Goal: Check status: Check status

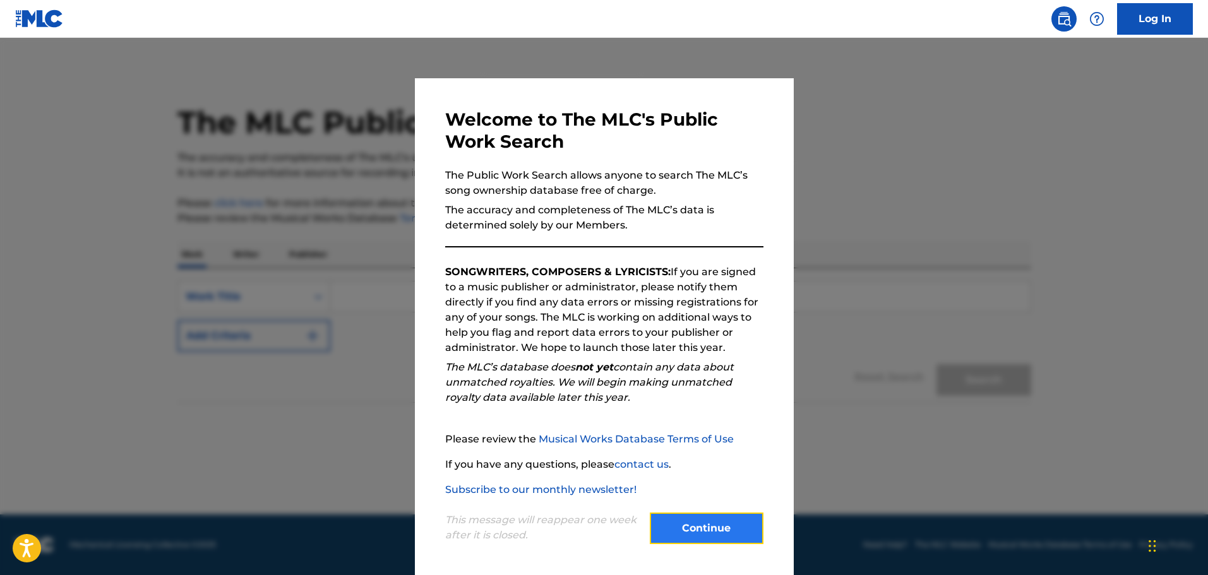
click at [729, 532] on button "Continue" at bounding box center [707, 529] width 114 height 32
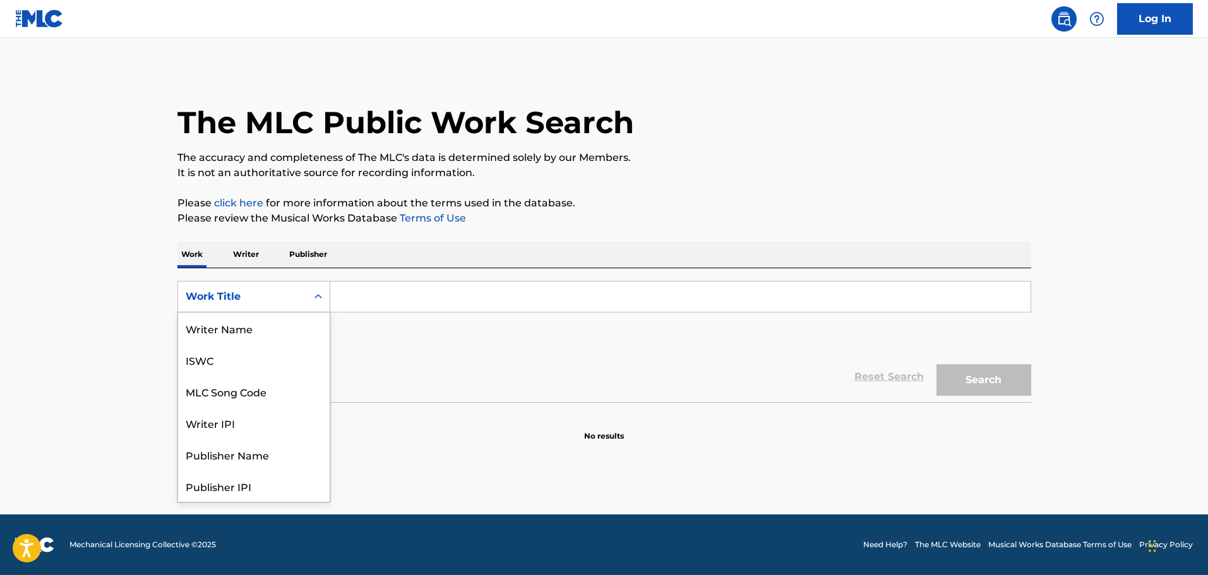
click at [304, 308] on div "Work Title" at bounding box center [242, 297] width 129 height 24
click at [260, 392] on div "MLC Song Code" at bounding box center [254, 392] width 152 height 32
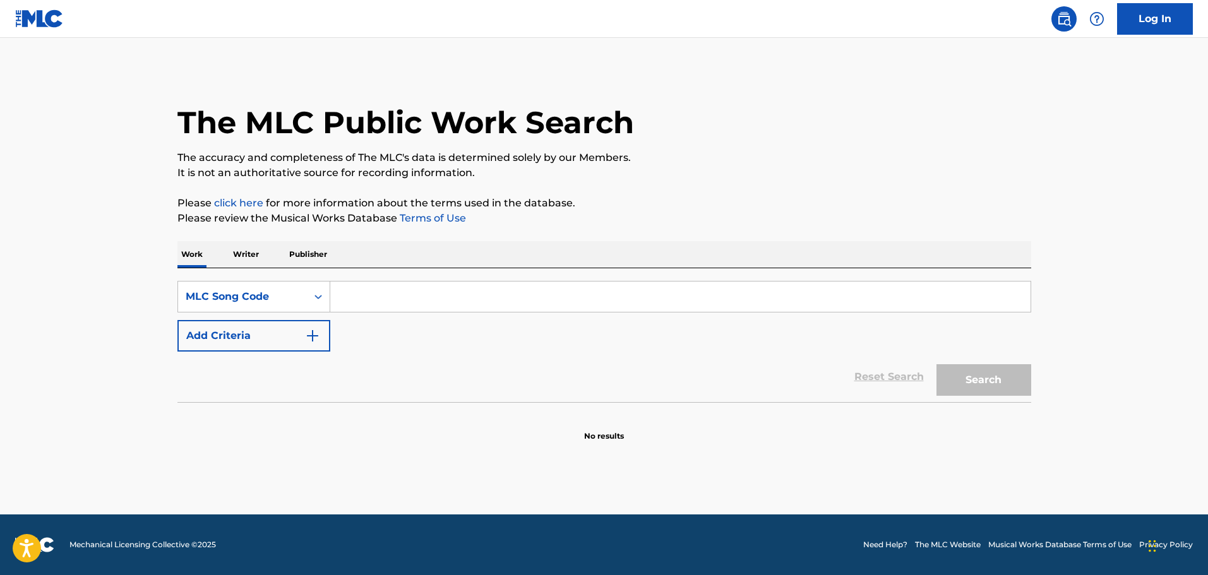
click at [428, 291] on input "Search Form" at bounding box center [680, 297] width 700 height 30
paste input "TA46VK"
type input "TA46VK"
click at [1021, 378] on button "Search" at bounding box center [984, 380] width 95 height 32
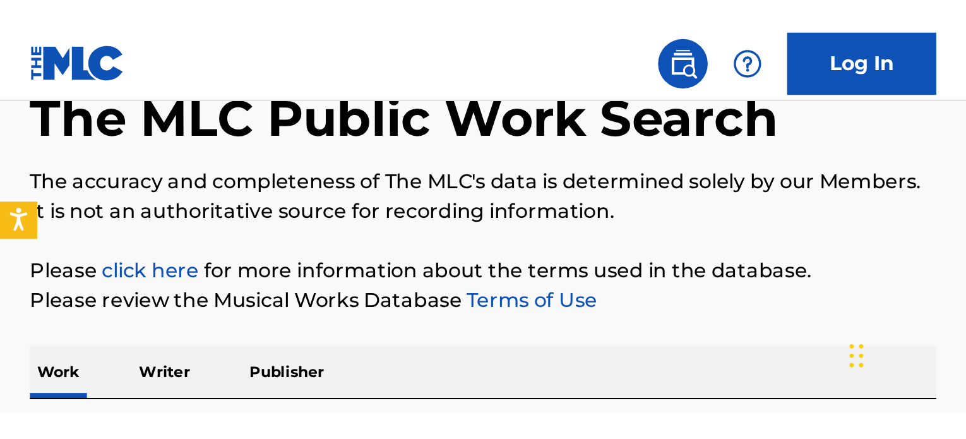
scroll to position [73, 0]
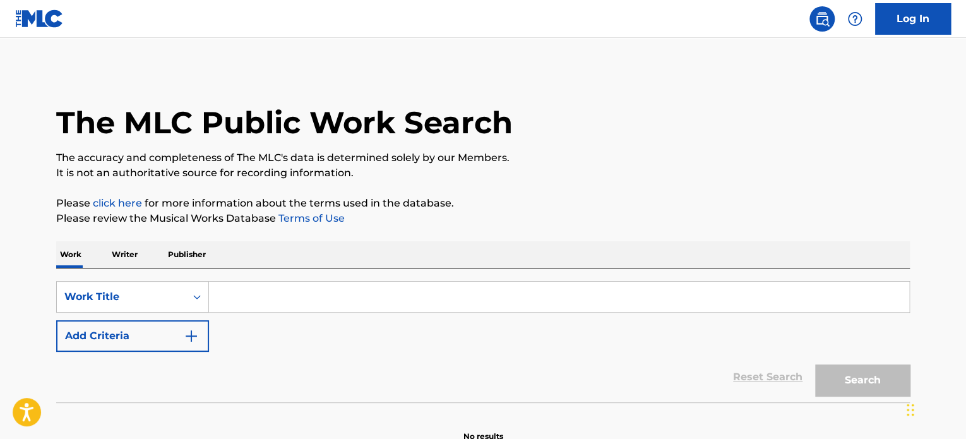
click at [237, 291] on input "Search Form" at bounding box center [559, 297] width 700 height 30
paste input "TA46VK"
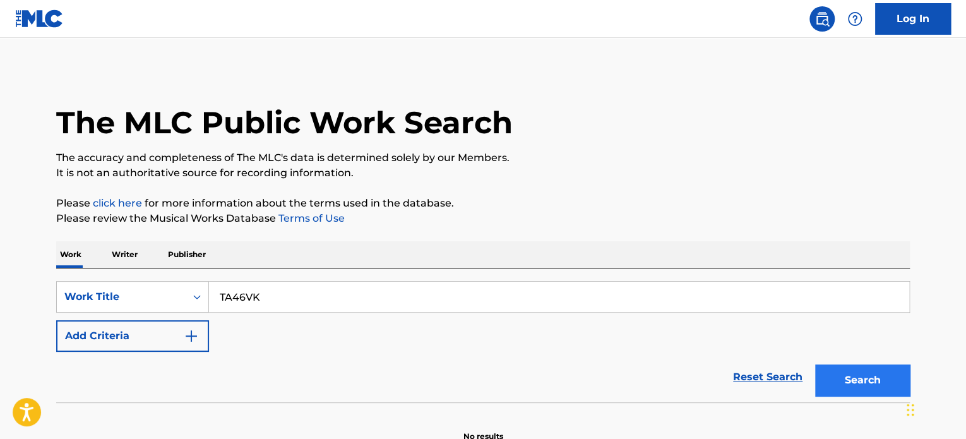
type input "TA46VK"
click at [851, 388] on button "Search" at bounding box center [862, 380] width 95 height 32
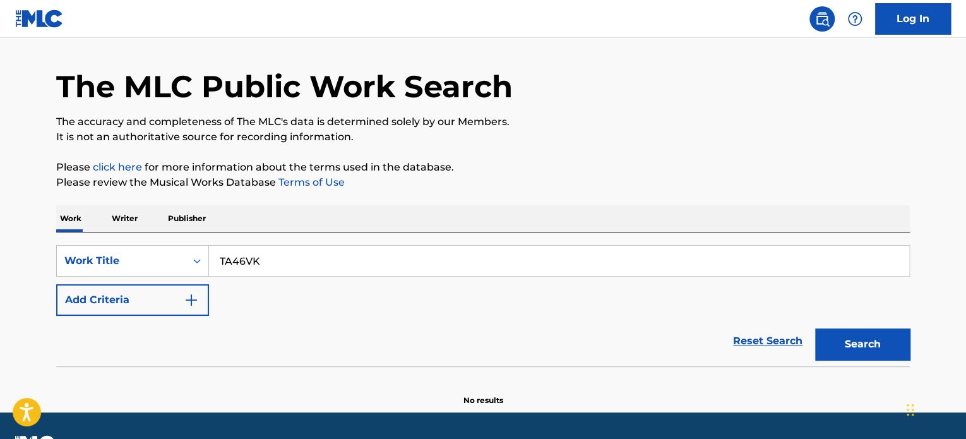
scroll to position [6, 0]
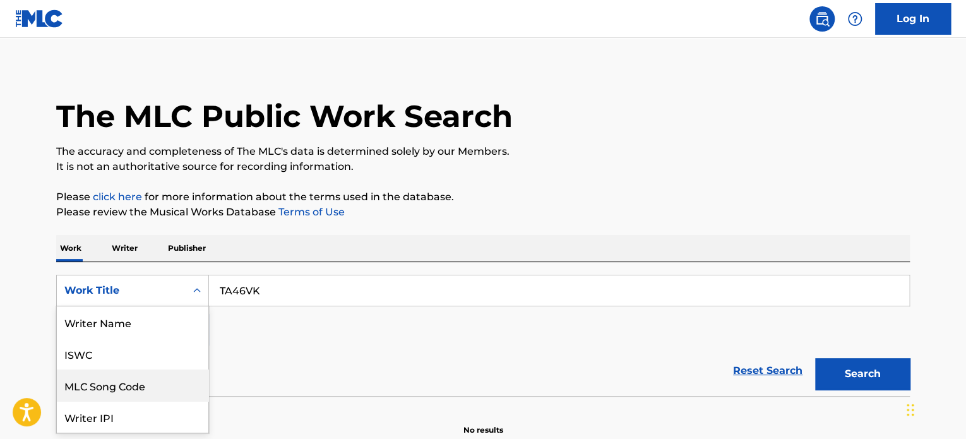
click at [119, 285] on div "8 results available. Use Up and Down to choose options, press Enter to select t…" at bounding box center [132, 291] width 153 height 32
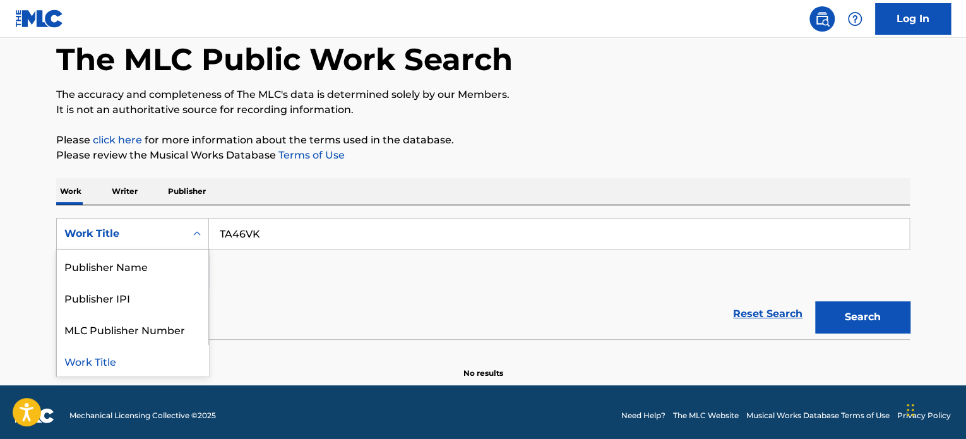
scroll to position [0, 0]
click at [129, 325] on div "MLC Song Code" at bounding box center [133, 329] width 152 height 32
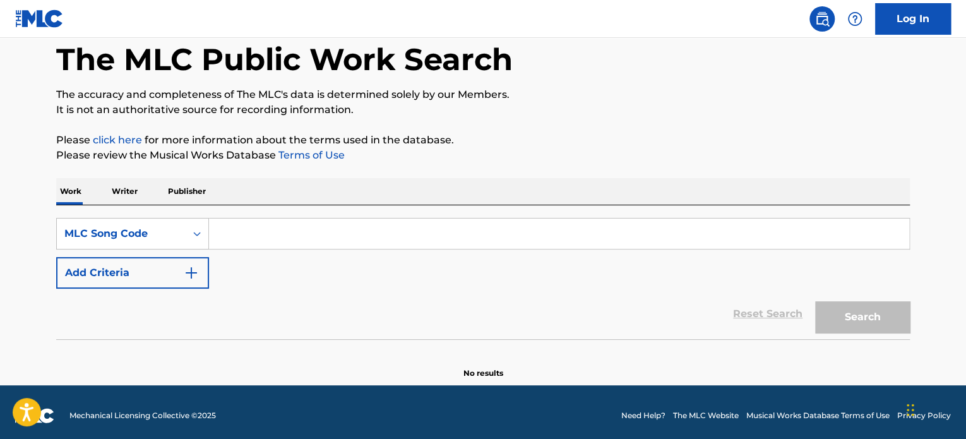
click at [352, 226] on input "Search Form" at bounding box center [559, 234] width 700 height 30
paste input "TA46VK"
click at [846, 310] on button "Search" at bounding box center [862, 317] width 95 height 32
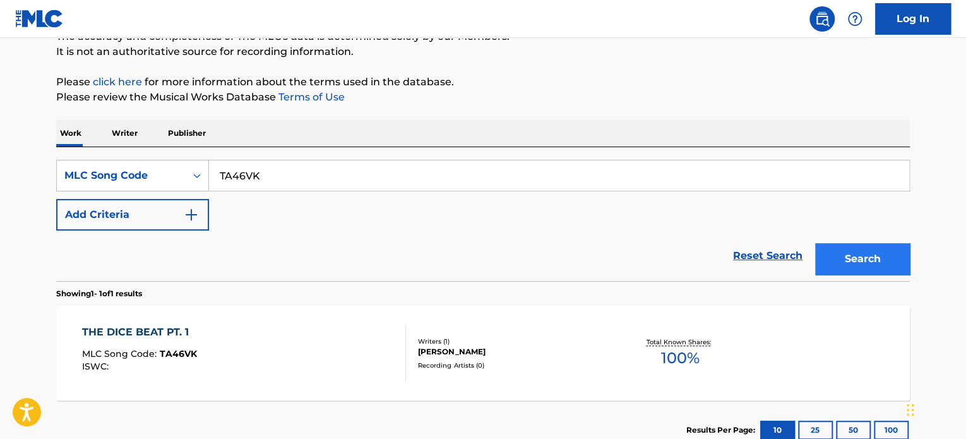
scroll to position [189, 0]
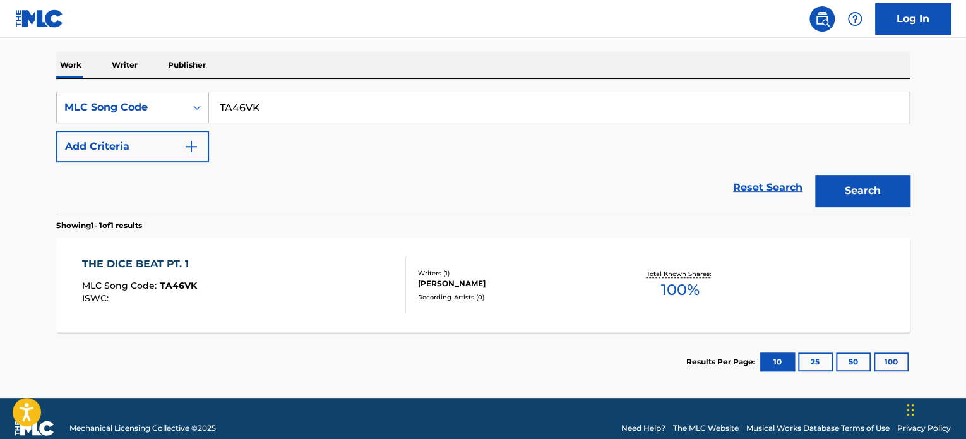
click at [268, 100] on input "TA46VK" at bounding box center [559, 107] width 700 height 30
paste input "A3676X"
type input "A3676X"
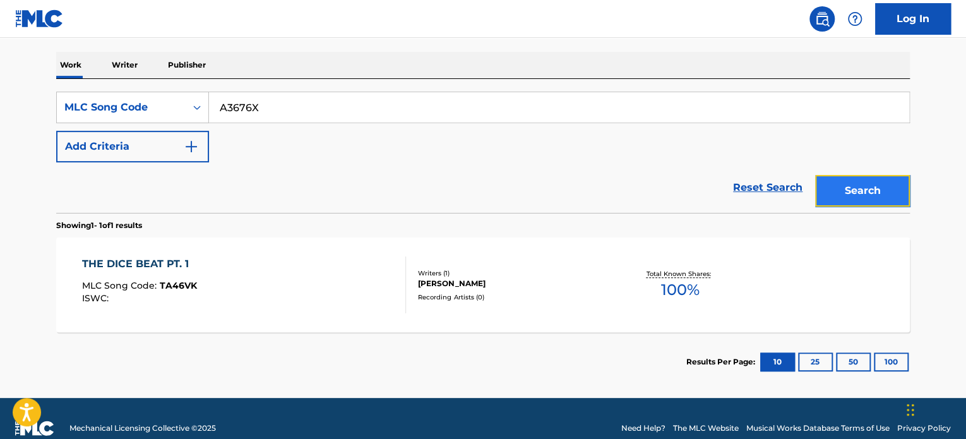
click at [869, 185] on button "Search" at bounding box center [862, 191] width 95 height 32
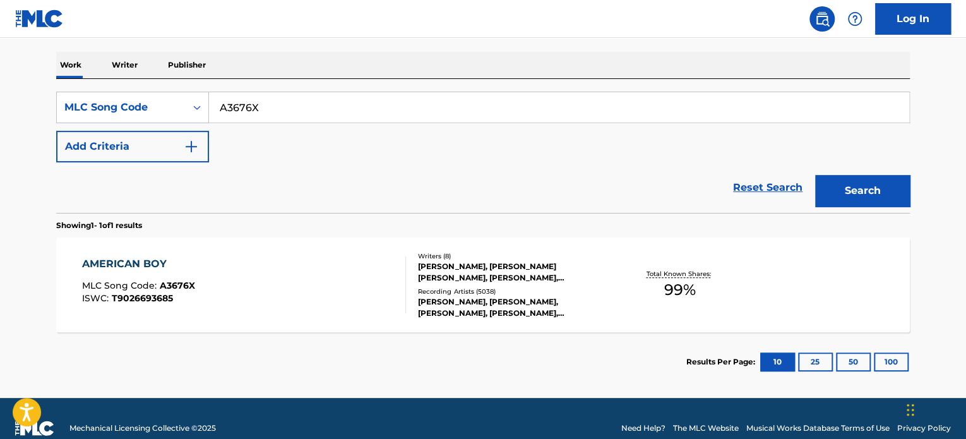
click at [225, 274] on div "AMERICAN BOY MLC Song Code : A3676X ISWC : T9026693685" at bounding box center [244, 284] width 325 height 57
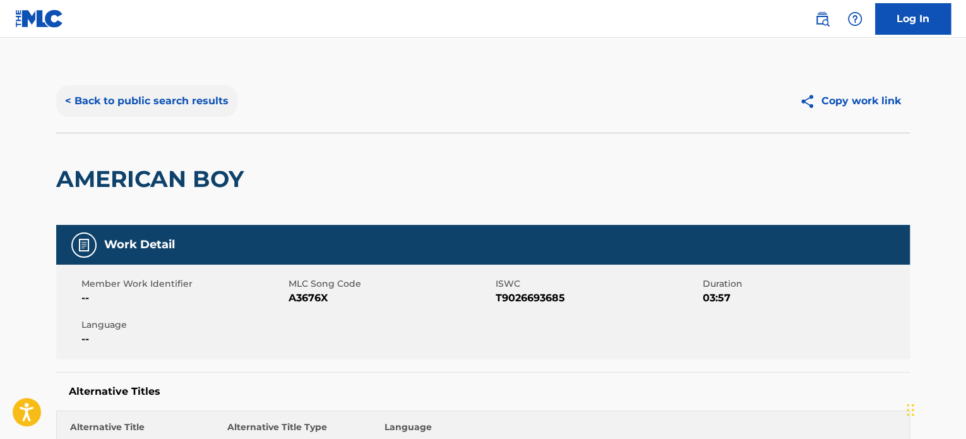
click at [99, 92] on button "< Back to public search results" at bounding box center [146, 101] width 181 height 32
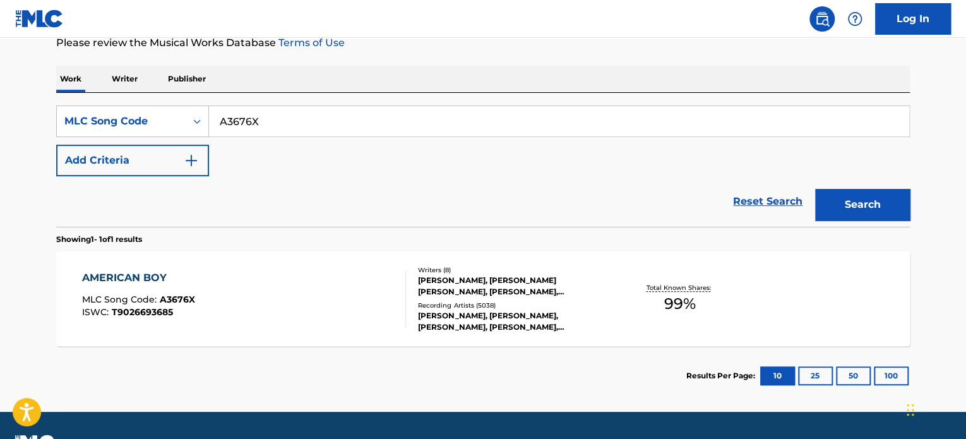
scroll to position [208, 0]
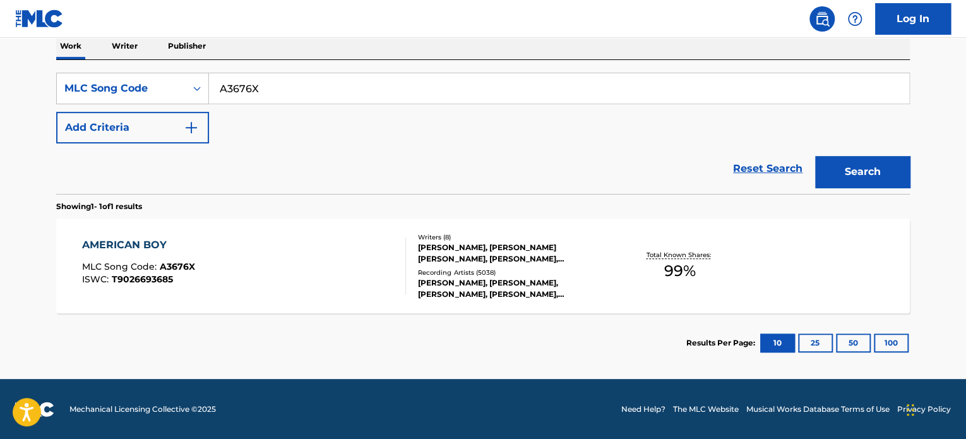
click at [314, 95] on input "A3676X" at bounding box center [559, 88] width 700 height 30
paste input "S03164"
click at [865, 169] on button "Search" at bounding box center [862, 172] width 95 height 32
click at [239, 90] on input "S03164" at bounding box center [559, 88] width 700 height 30
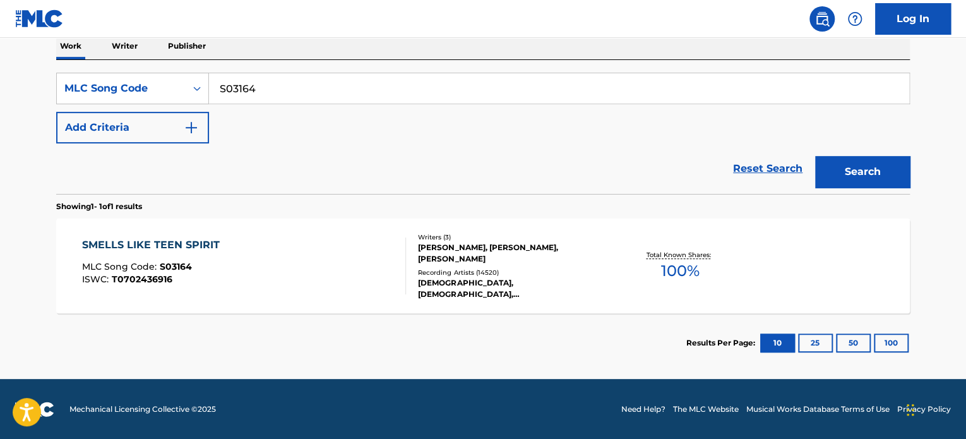
click at [239, 90] on input "S03164" at bounding box center [559, 88] width 700 height 30
paste input "I2626J"
type input "I2626J"
click at [903, 177] on button "Search" at bounding box center [862, 172] width 95 height 32
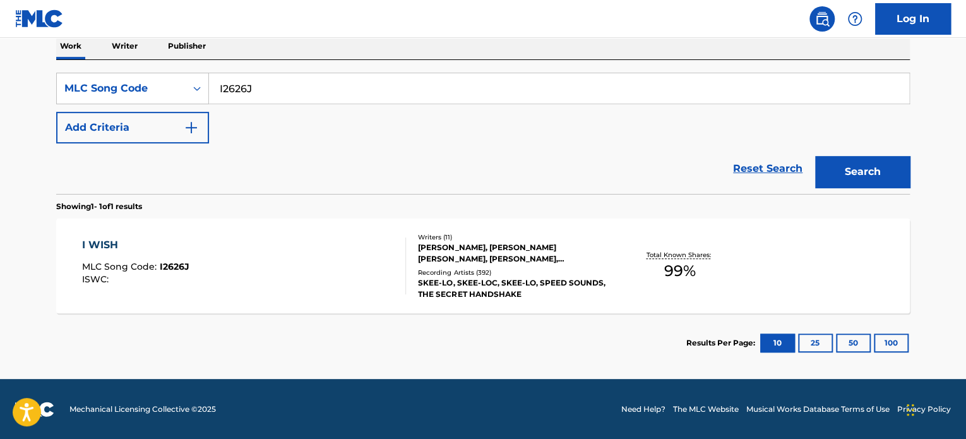
click at [705, 295] on div "I WISH MLC Song Code : I2626J ISWC : Writers ( 11 ) [PERSON_NAME], [PERSON_NAME…" at bounding box center [483, 266] width 854 height 95
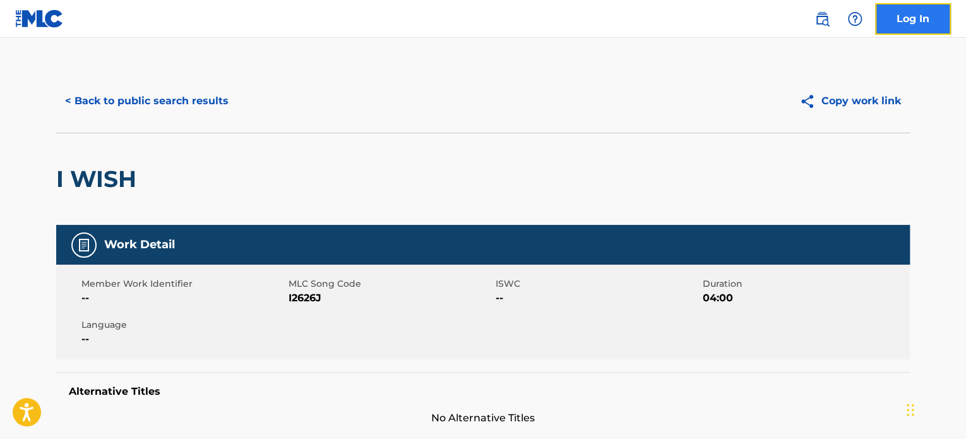
click at [901, 27] on link "Log In" at bounding box center [913, 19] width 76 height 32
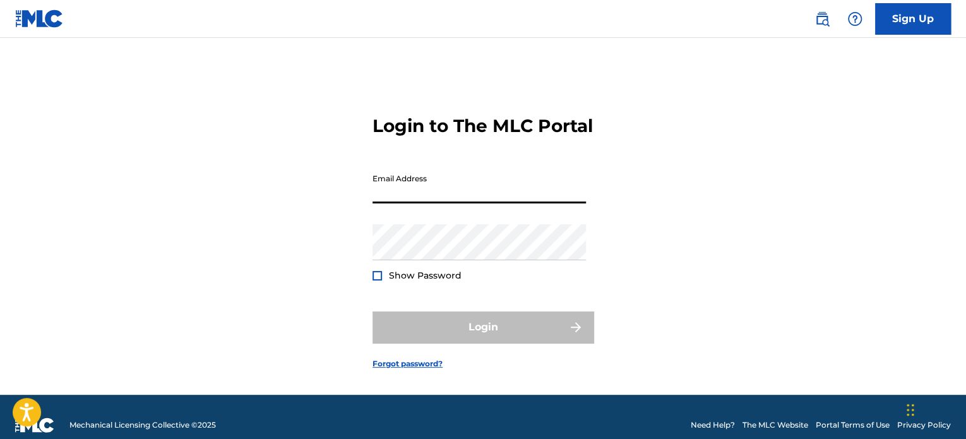
click at [475, 203] on input "Email Address" at bounding box center [479, 185] width 213 height 36
type input "[EMAIL_ADDRESS][PERSON_NAME][DOMAIN_NAME]"
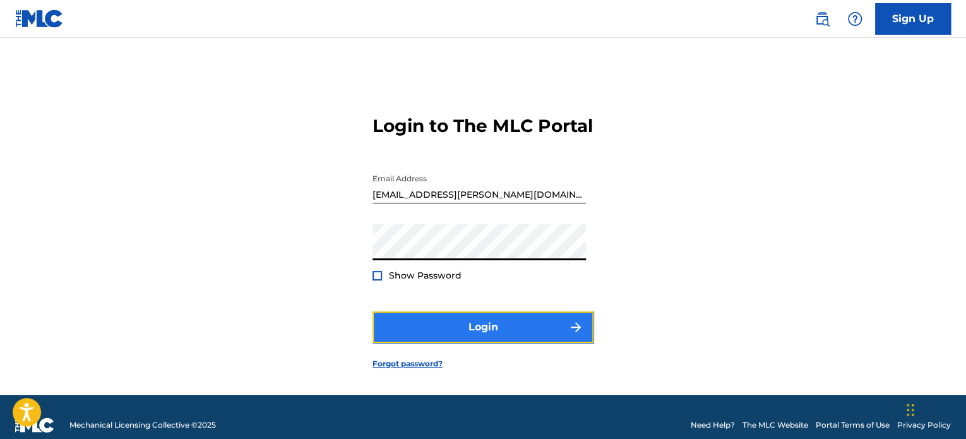
click at [457, 343] on button "Login" at bounding box center [483, 327] width 221 height 32
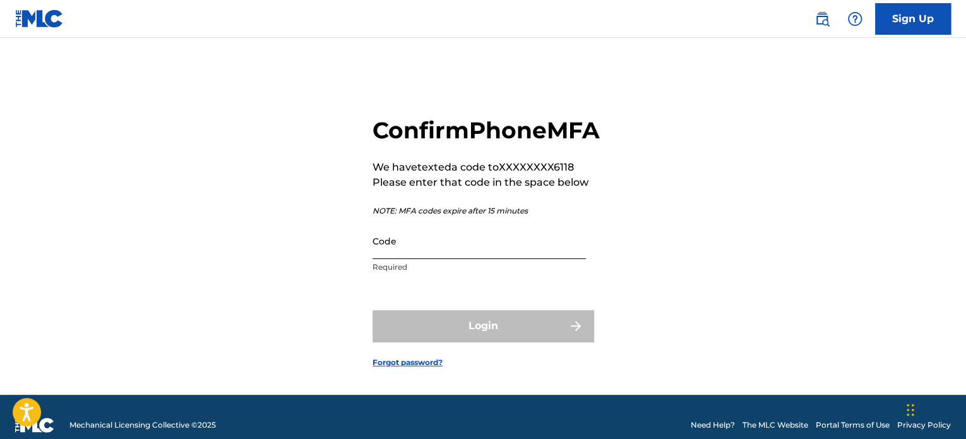
click at [500, 259] on input "Code" at bounding box center [479, 241] width 213 height 36
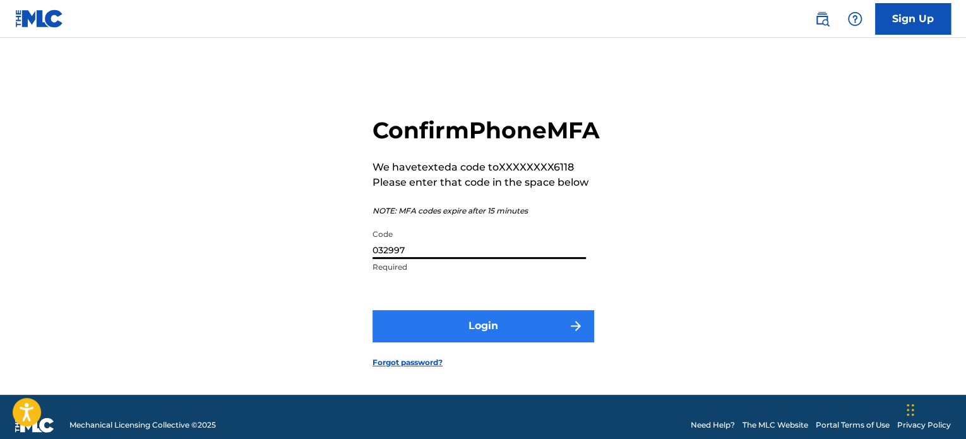
type input "032997"
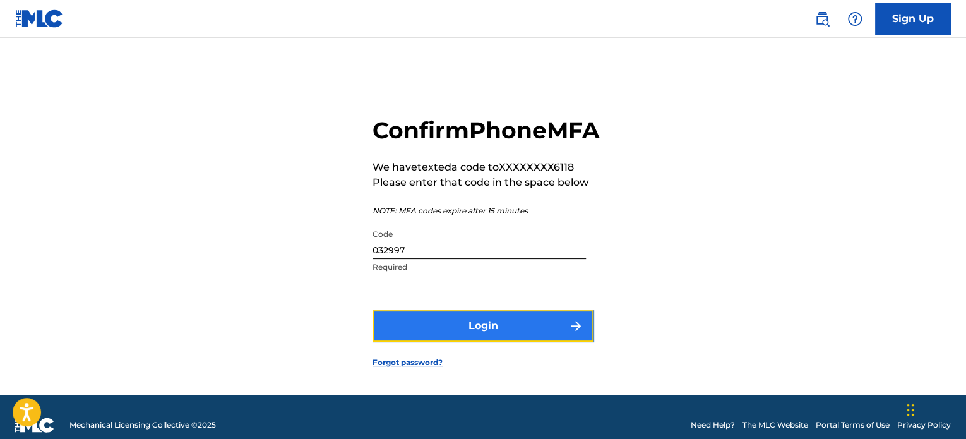
click at [484, 342] on button "Login" at bounding box center [483, 326] width 221 height 32
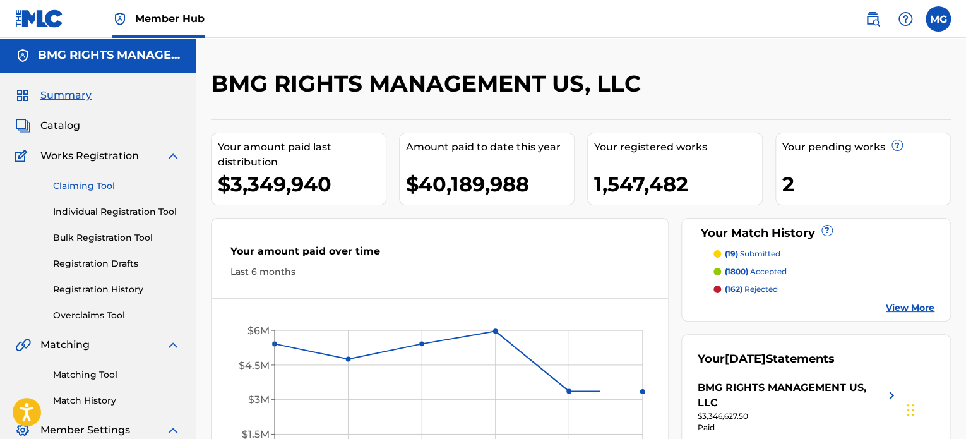
click at [67, 182] on link "Claiming Tool" at bounding box center [117, 185] width 128 height 13
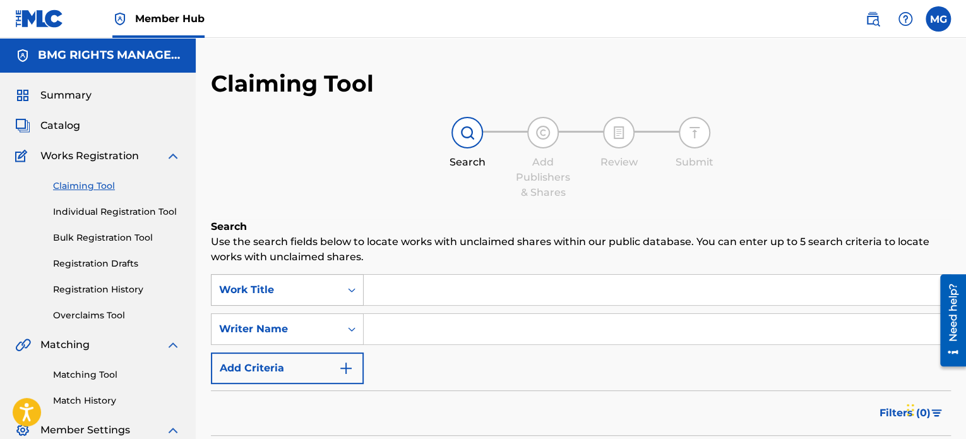
click at [251, 300] on div "Work Title" at bounding box center [287, 290] width 153 height 32
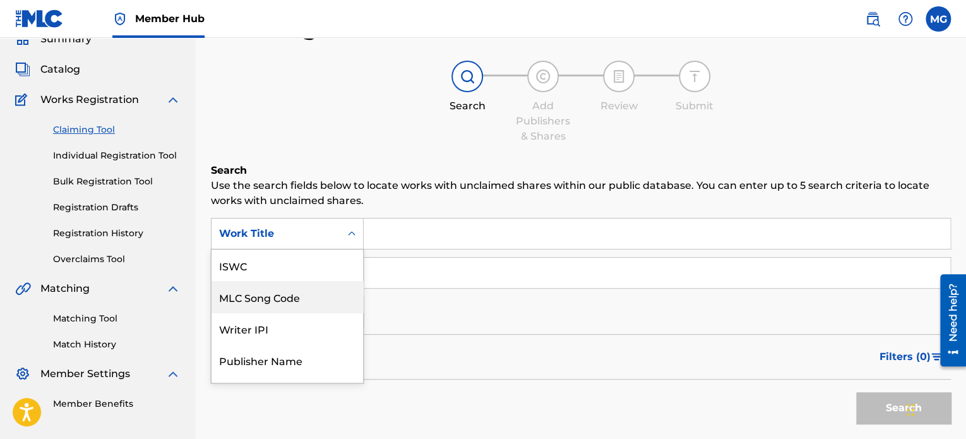
click at [275, 296] on div "MLC Song Code" at bounding box center [288, 297] width 152 height 32
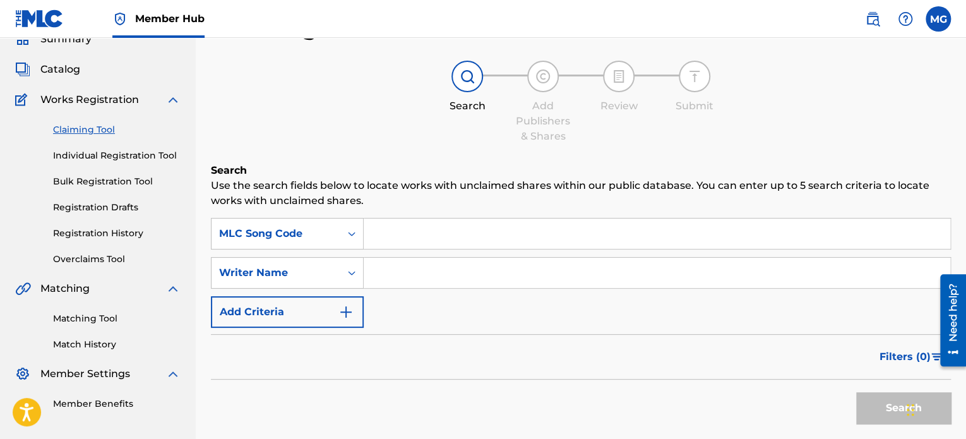
drag, startPoint x: 349, startPoint y: 252, endPoint x: 402, endPoint y: 222, distance: 60.8
click at [402, 222] on input "Search Form" at bounding box center [657, 234] width 587 height 30
paste input "Women2022!!!!"
type input "Women2022!!!!"
click at [531, 238] on input "Women2022!!!!" at bounding box center [657, 234] width 587 height 30
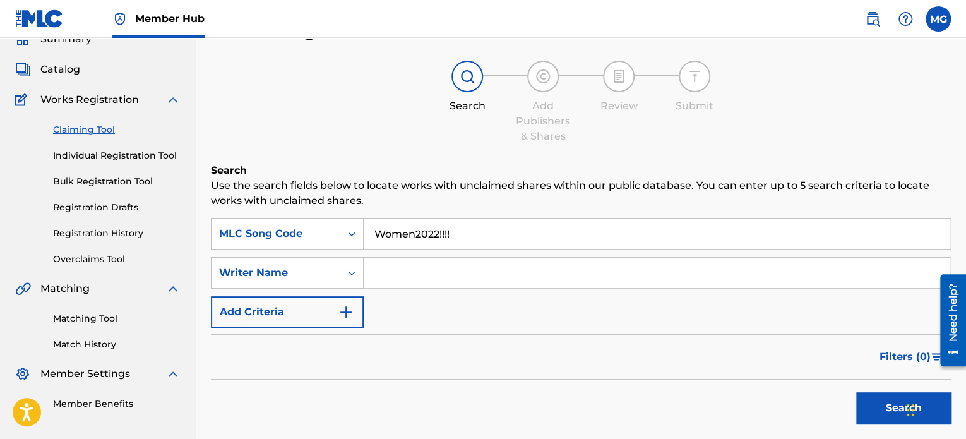
click at [531, 238] on input "Women2022!!!!" at bounding box center [657, 234] width 587 height 30
click at [405, 229] on input "Search Form" at bounding box center [657, 234] width 587 height 30
paste input "I2626J"
type input "I2626J"
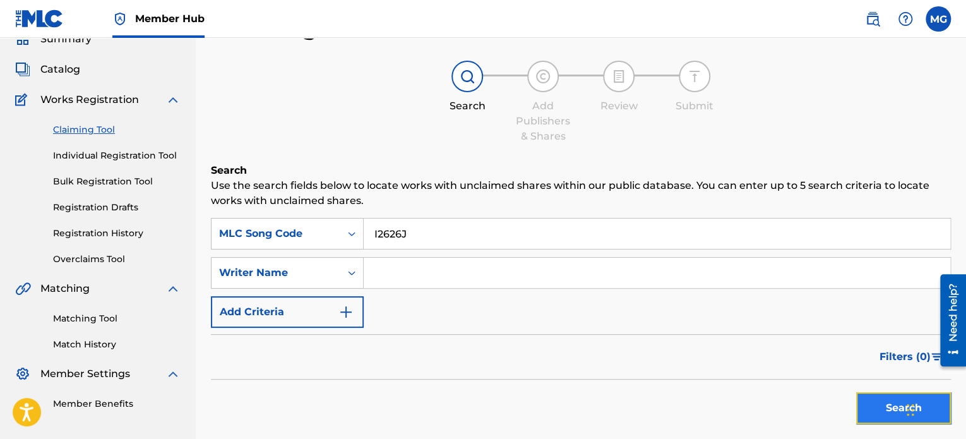
click at [892, 411] on button "Search" at bounding box center [903, 408] width 95 height 32
click at [869, 414] on button "Search" at bounding box center [903, 408] width 95 height 32
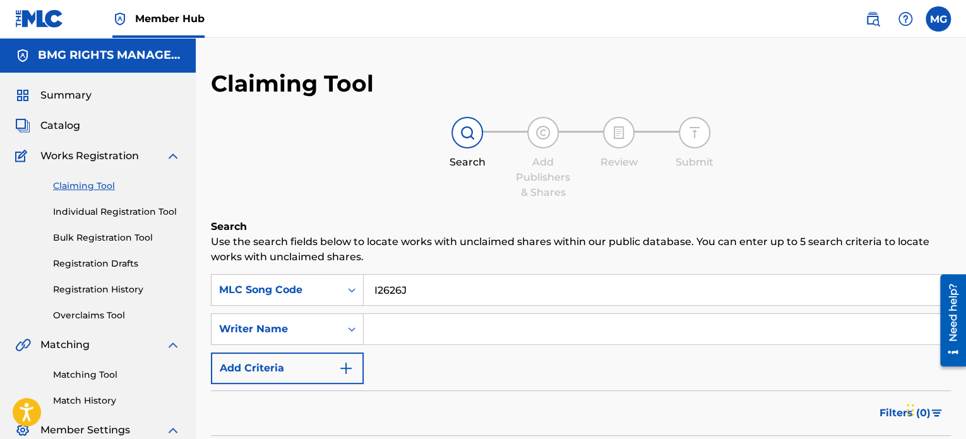
click at [73, 182] on link "Claiming Tool" at bounding box center [117, 185] width 128 height 13
click at [68, 118] on span "Catalog" at bounding box center [60, 125] width 40 height 15
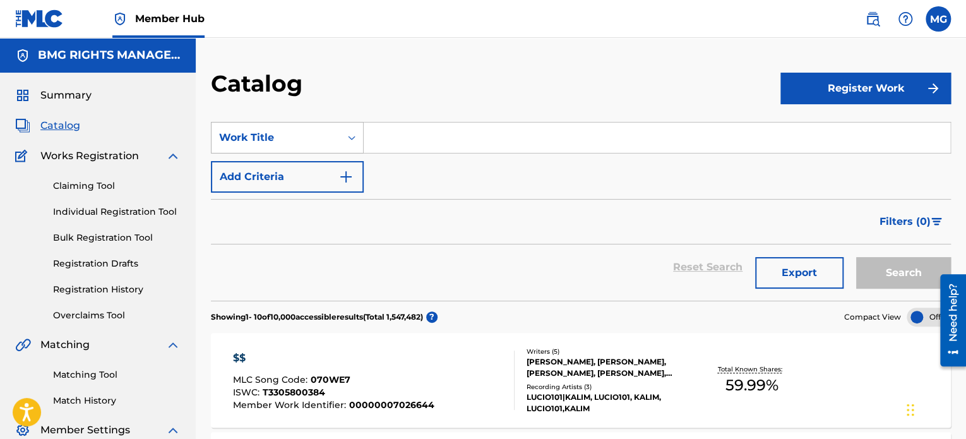
click at [320, 134] on div "Work Title" at bounding box center [276, 137] width 114 height 15
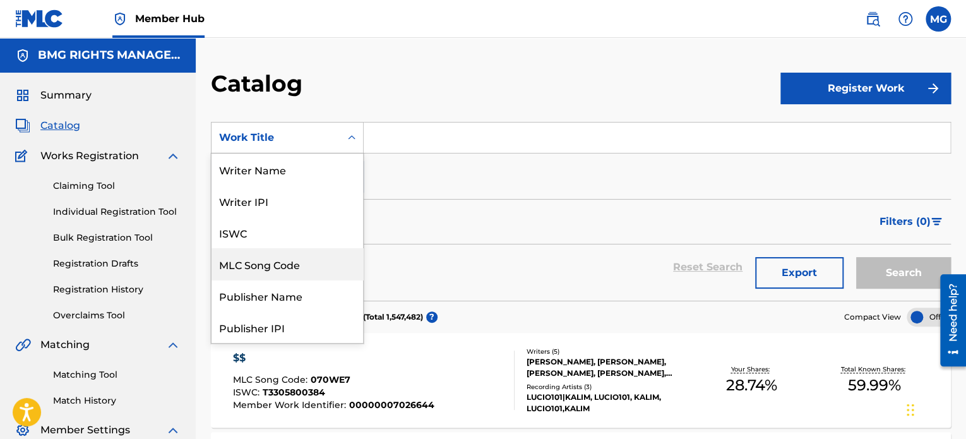
click at [291, 208] on div "Writer IPI" at bounding box center [288, 201] width 152 height 32
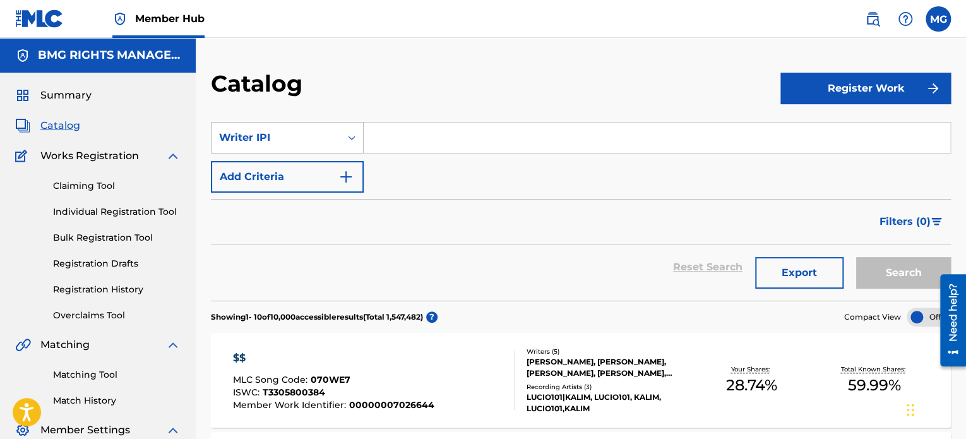
click at [308, 144] on div "Writer IPI" at bounding box center [276, 137] width 114 height 15
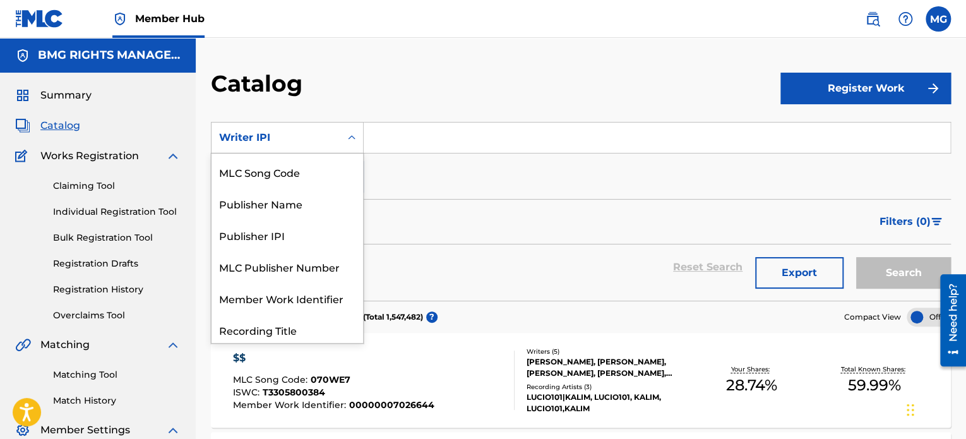
scroll to position [63, 0]
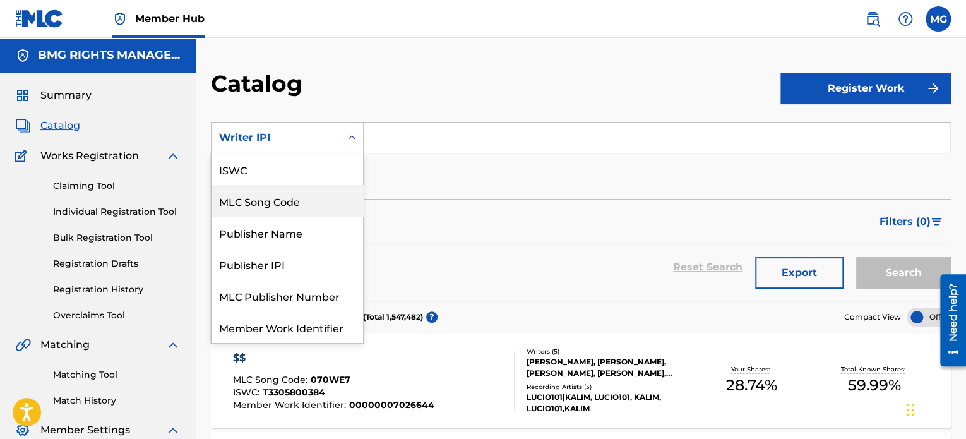
click at [283, 205] on div "MLC Song Code" at bounding box center [288, 201] width 152 height 32
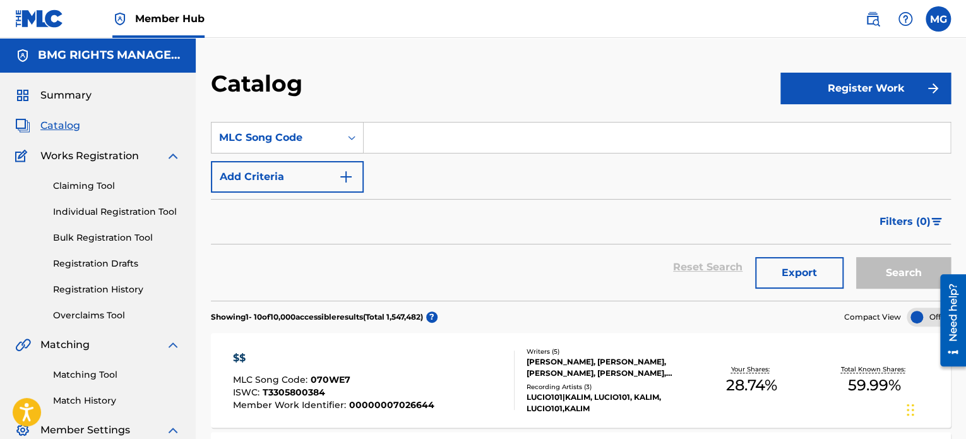
drag, startPoint x: 363, startPoint y: 170, endPoint x: 433, endPoint y: 129, distance: 81.5
click at [433, 129] on input "Search Form" at bounding box center [657, 138] width 587 height 30
paste input "I2626J"
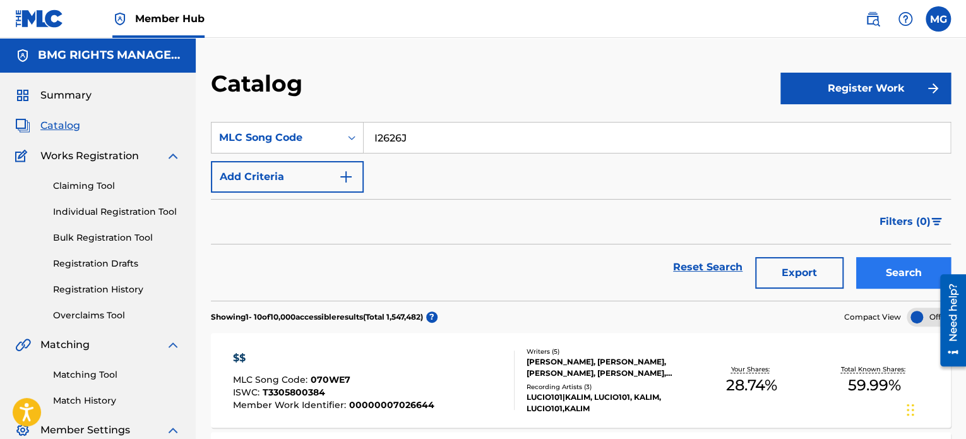
type input "I2626J"
click at [915, 273] on button "Search" at bounding box center [903, 273] width 95 height 32
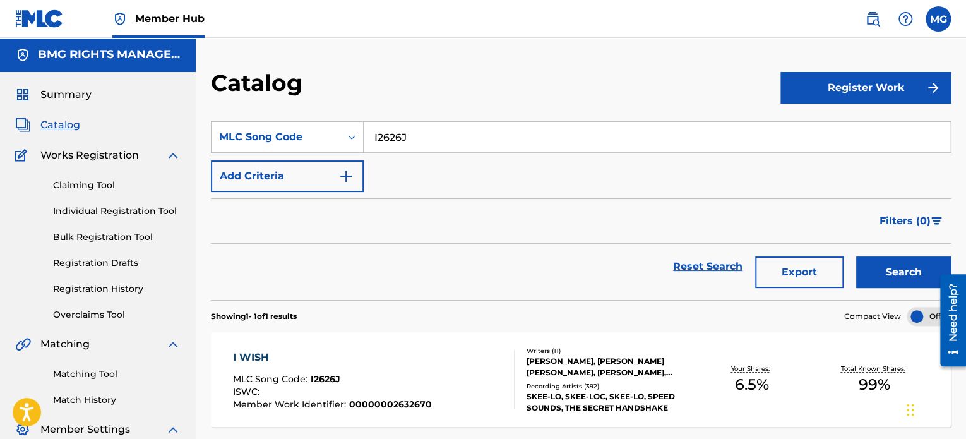
scroll to position [108, 0]
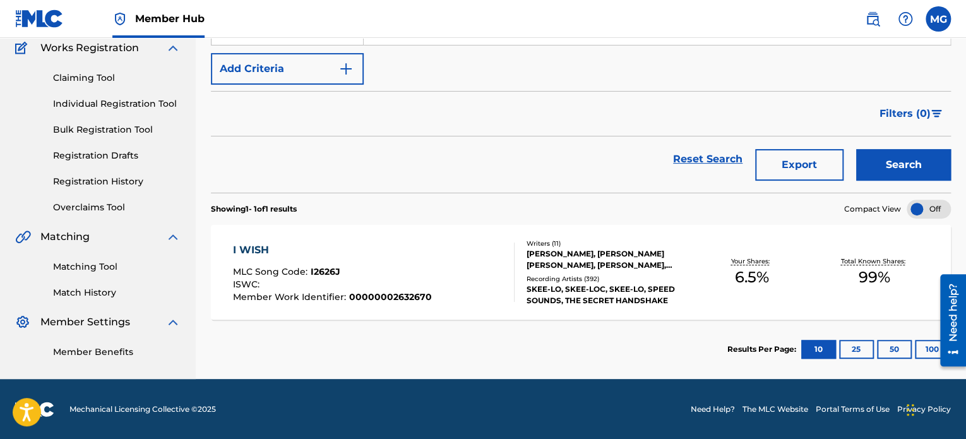
click at [813, 294] on div "I WISH MLC Song Code : I2626J ISWC : Member Work Identifier : 00000002632670 Wr…" at bounding box center [581, 272] width 740 height 95
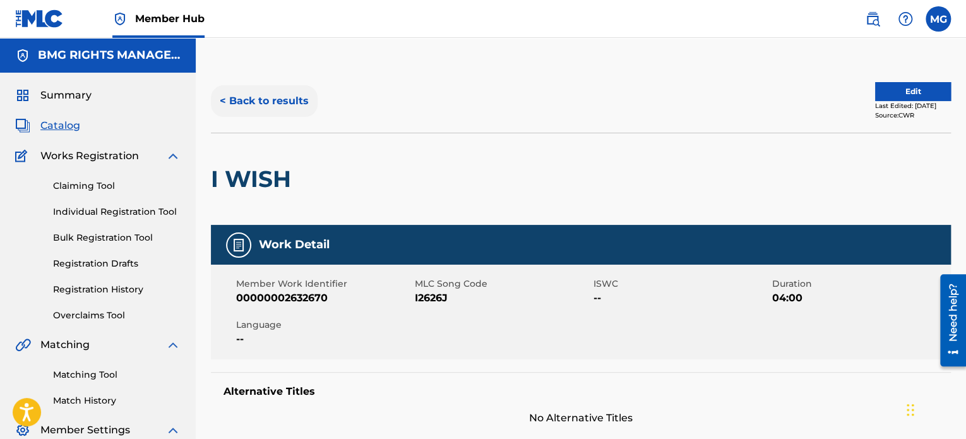
click at [249, 102] on button "< Back to results" at bounding box center [264, 101] width 107 height 32
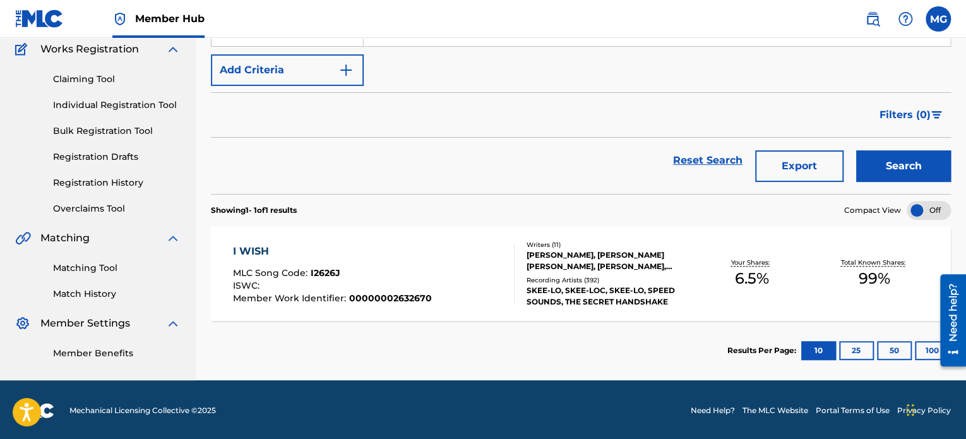
scroll to position [108, 0]
